Goal: Information Seeking & Learning: Learn about a topic

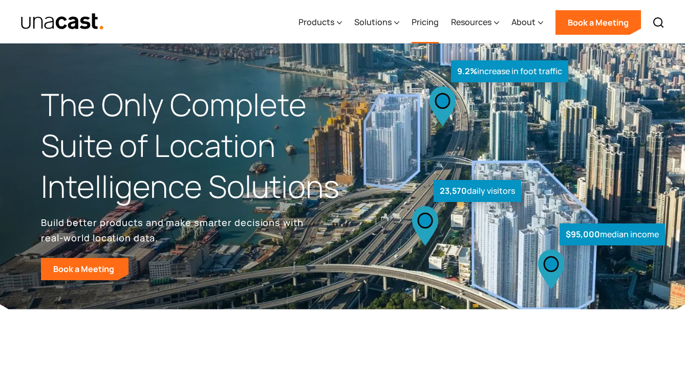
click at [436, 27] on link "Pricing" at bounding box center [424, 23] width 27 height 42
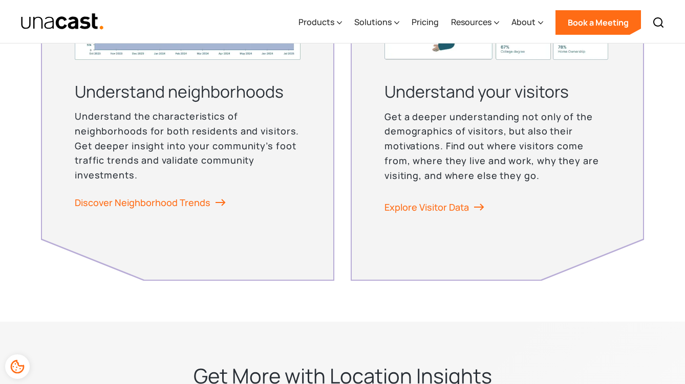
scroll to position [2685, 0]
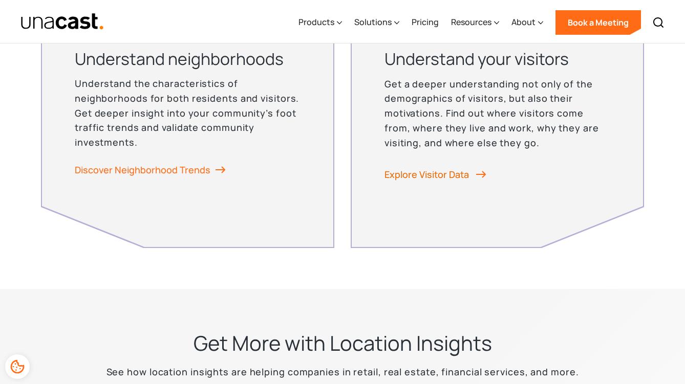
click at [445, 171] on link "Explore Visitor Data" at bounding box center [435, 174] width 102 height 15
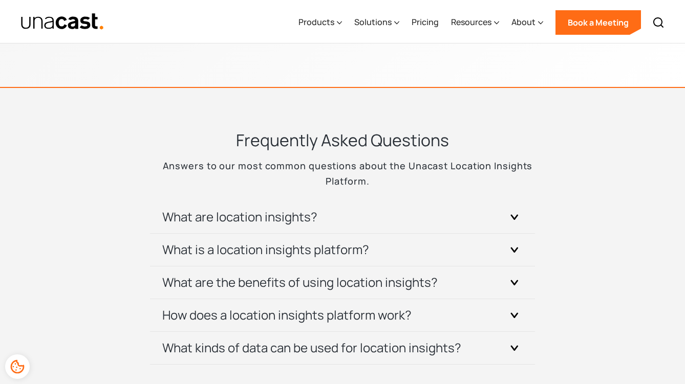
scroll to position [3558, 0]
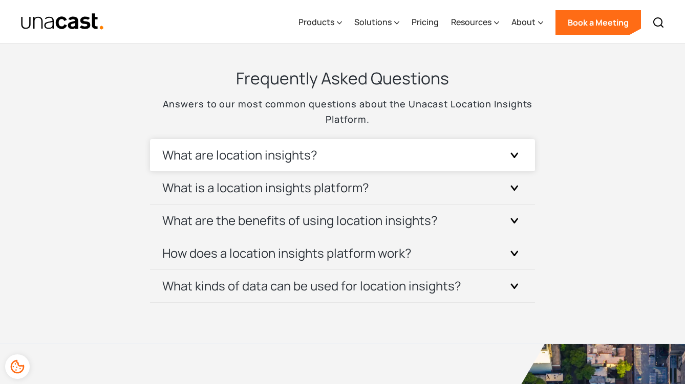
click at [307, 160] on h3 "What are location insights?" at bounding box center [239, 155] width 155 height 16
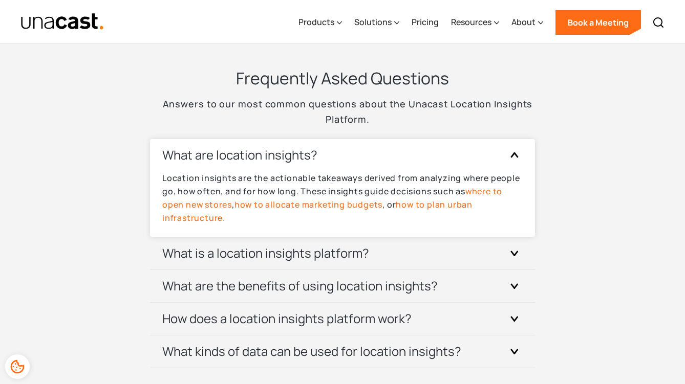
click at [430, 207] on link "how to plan urban infrastructure." at bounding box center [317, 211] width 310 height 25
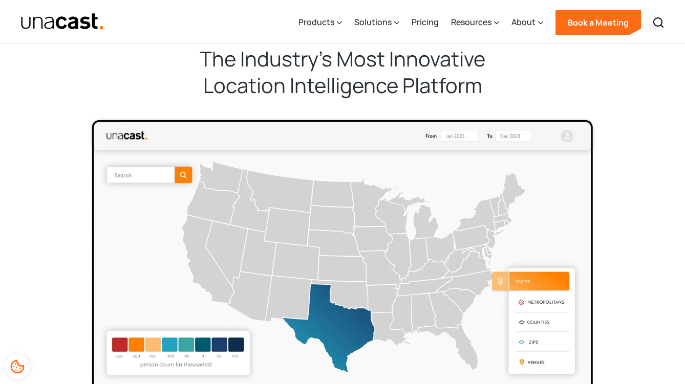
scroll to position [2535, 0]
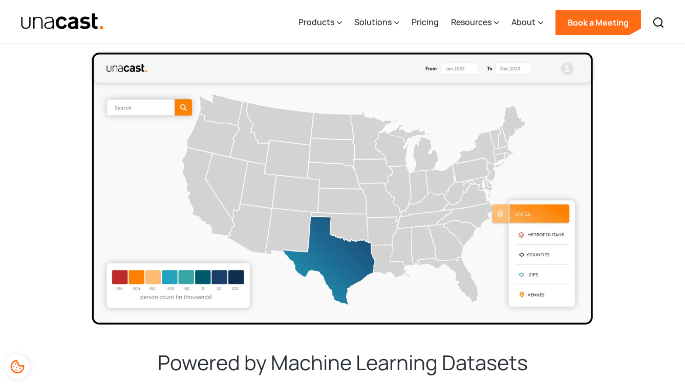
click at [427, 220] on img at bounding box center [342, 186] width 512 height 277
